Goal: Task Accomplishment & Management: Manage account settings

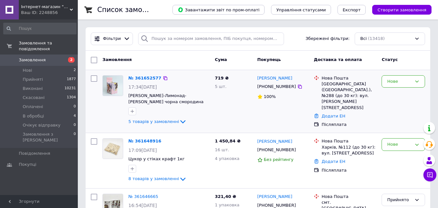
click at [94, 80] on input "checkbox" at bounding box center [94, 78] width 6 height 6
checkbox input "true"
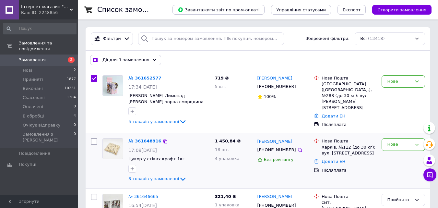
click at [93, 139] on input "checkbox" at bounding box center [94, 141] width 6 height 6
checkbox input "true"
click at [116, 62] on span "Дії для 2 замовлень" at bounding box center [124, 60] width 44 height 6
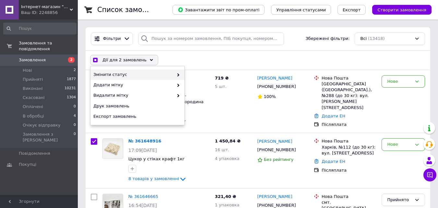
click at [122, 74] on span "Змінити статус" at bounding box center [133, 75] width 80 height 6
click at [179, 76] on icon at bounding box center [178, 74] width 3 height 3
click at [175, 77] on span at bounding box center [176, 75] width 6 height 6
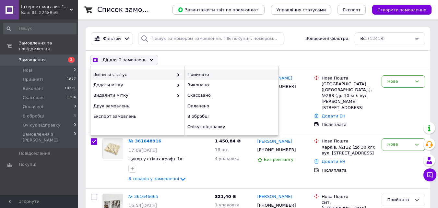
checkbox input "true"
click at [189, 78] on div "Прийнято" at bounding box center [231, 74] width 94 height 10
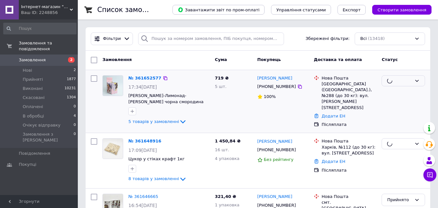
checkbox input "false"
